Goal: Contribute content

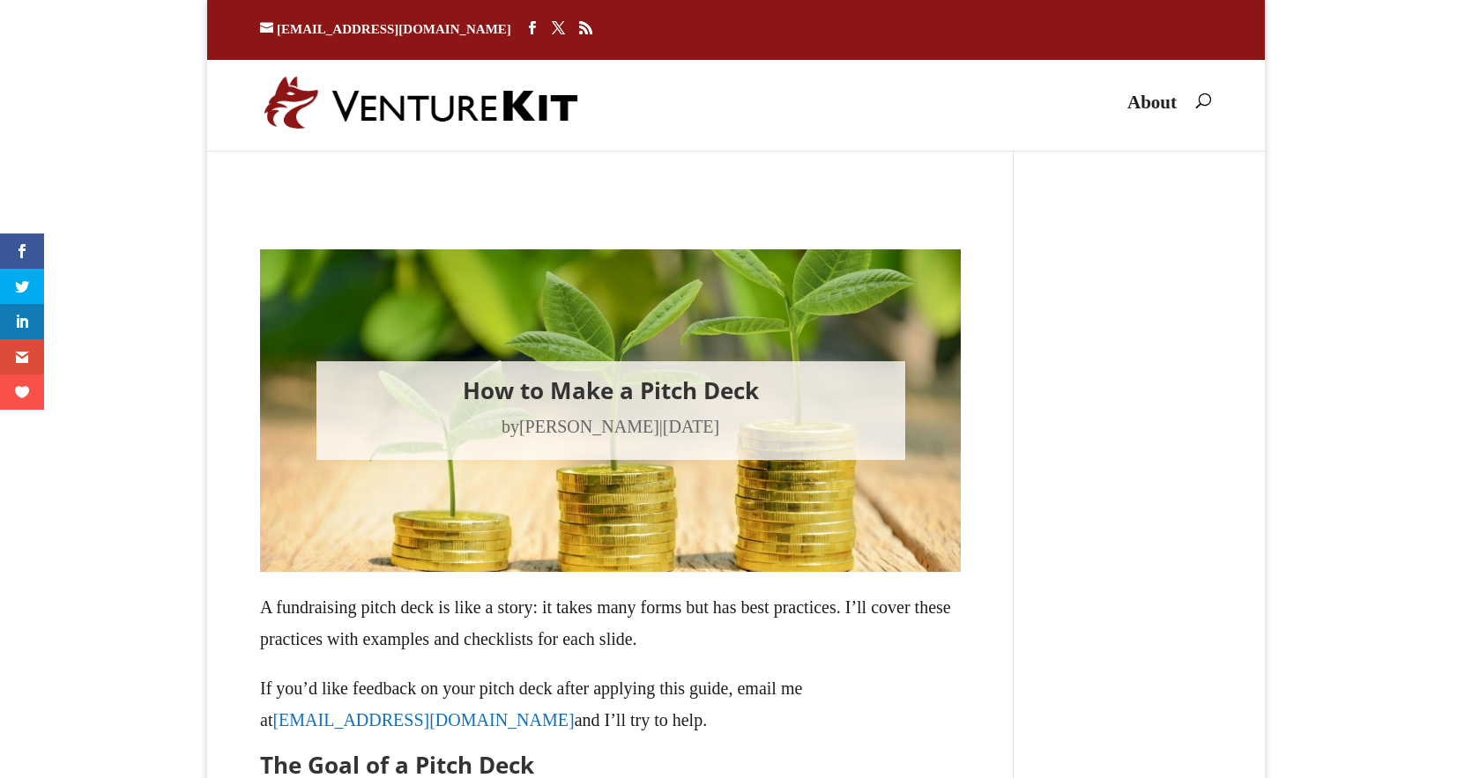
type textarea "Comment *"
type input "Name *"
type input "Email *"
type input "Website"
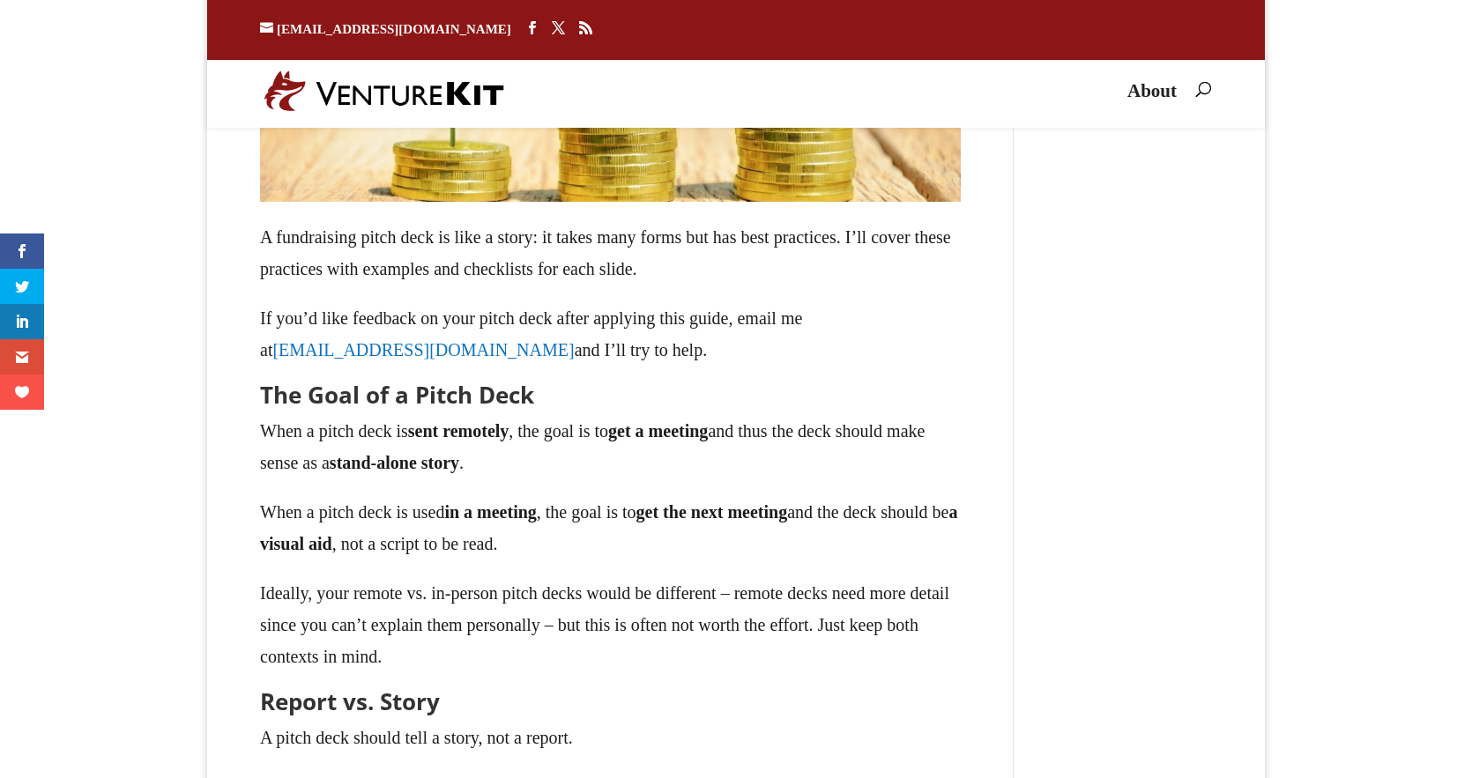
scroll to position [353, 0]
drag, startPoint x: 1360, startPoint y: 163, endPoint x: 1350, endPoint y: 178, distance: 18.3
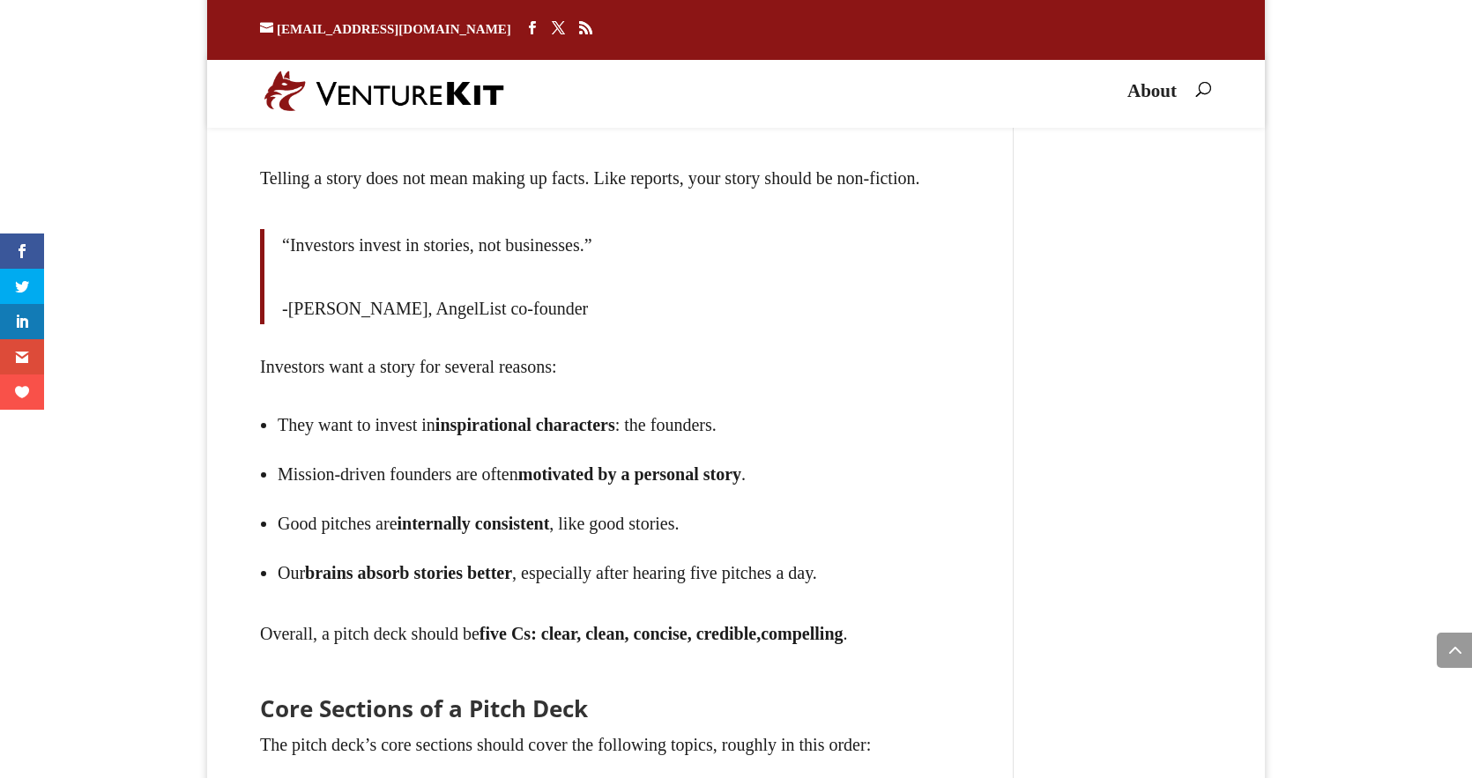
scroll to position [1269, 0]
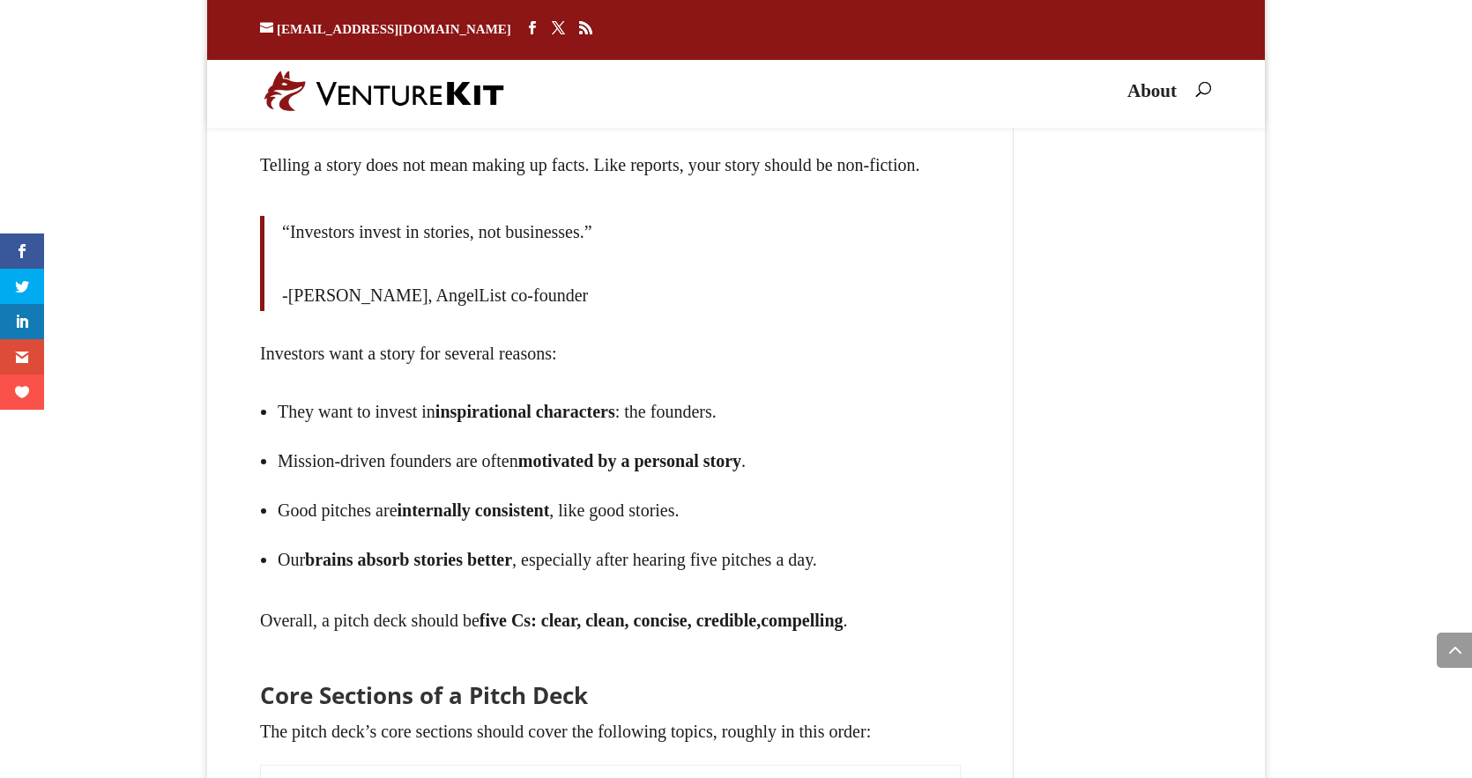
click at [428, 366] on div "Telling a story does not mean making up facts. Like reports, your story should …" at bounding box center [610, 392] width 701 height 487
